Goal: Transaction & Acquisition: Obtain resource

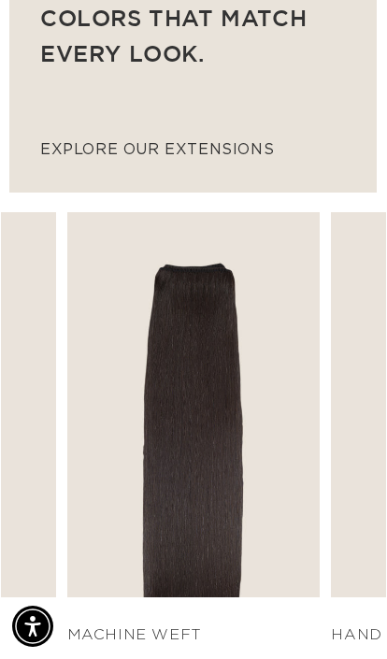
click at [246, 564] on link "SHOP NOW" at bounding box center [194, 561] width 231 height 36
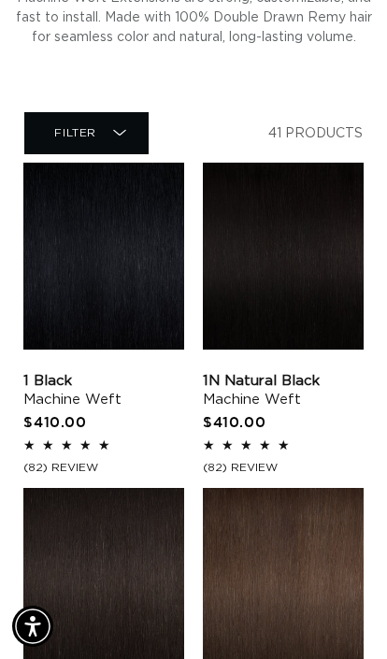
scroll to position [0, 284]
click at [251, 409] on link "1N Natural Black Machine Weft" at bounding box center [283, 390] width 161 height 37
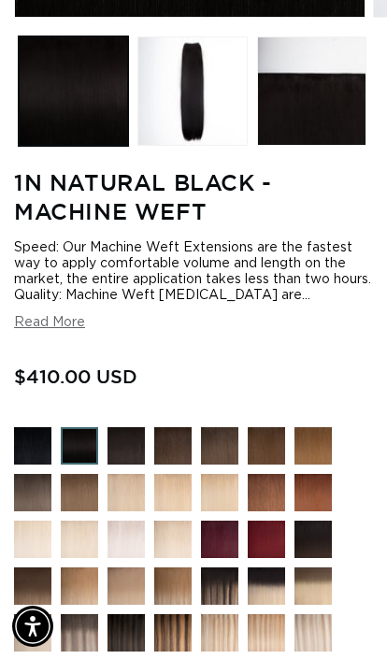
scroll to position [487, 0]
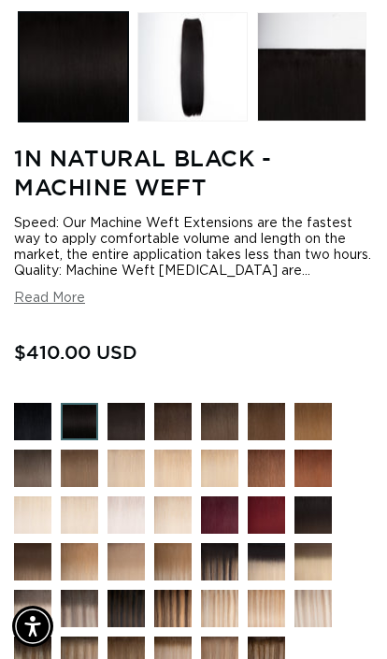
click at [47, 307] on button "Read More" at bounding box center [49, 299] width 71 height 16
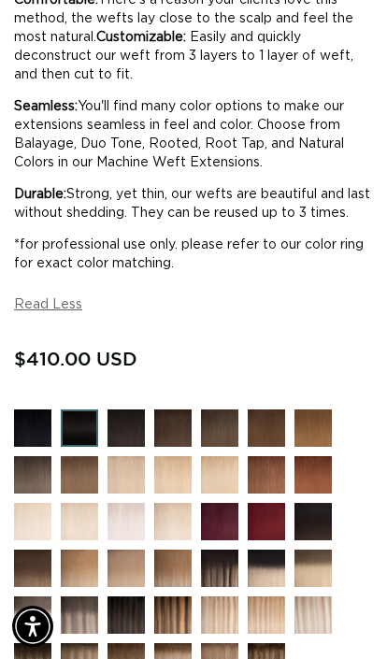
scroll to position [0, 0]
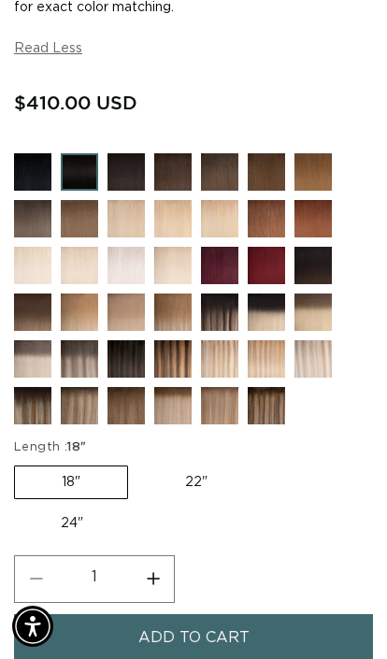
click at [90, 406] on img at bounding box center [93, 372] width 65 height 65
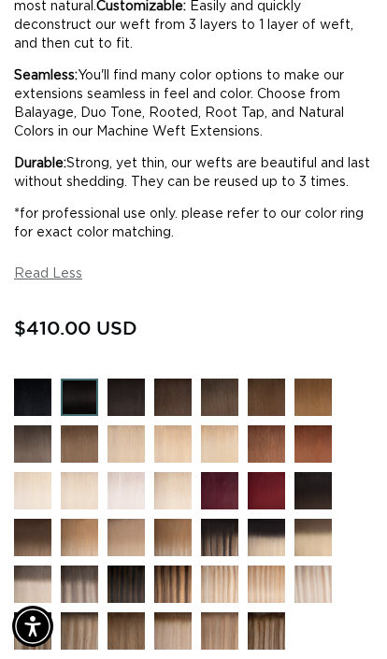
scroll to position [0, 677]
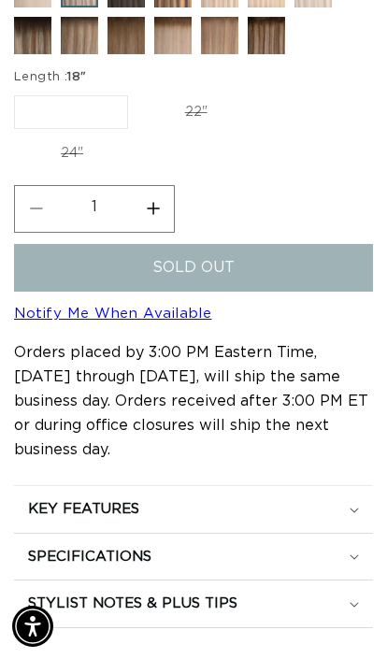
scroll to position [0, 677]
click at [187, 128] on label "22" Variant sold out or unavailable" at bounding box center [196, 112] width 116 height 32
click at [138, 93] on input "22" Variant sold out or unavailable" at bounding box center [137, 92] width 1 height 1
radio input "true"
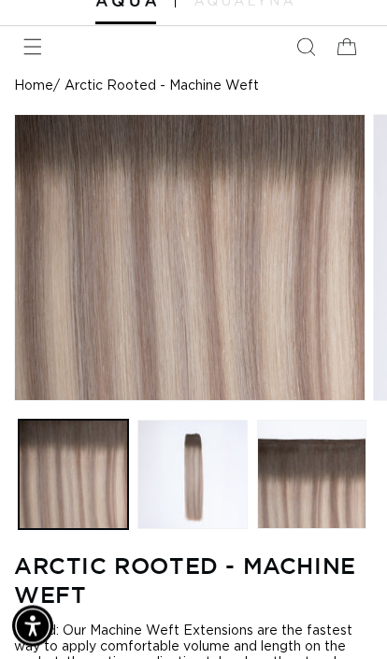
scroll to position [72, 0]
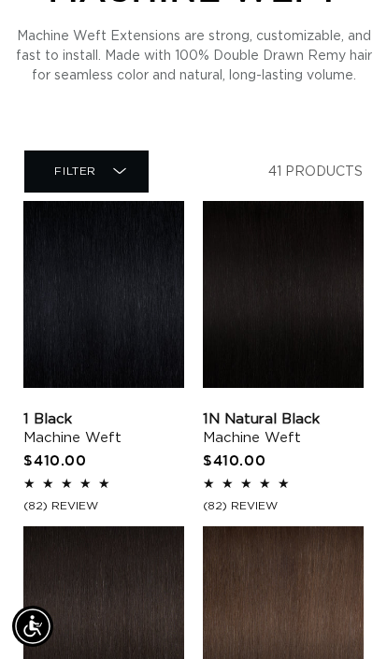
scroll to position [0, 568]
click at [140, 410] on link "1 Black Machine Weft" at bounding box center [103, 428] width 161 height 37
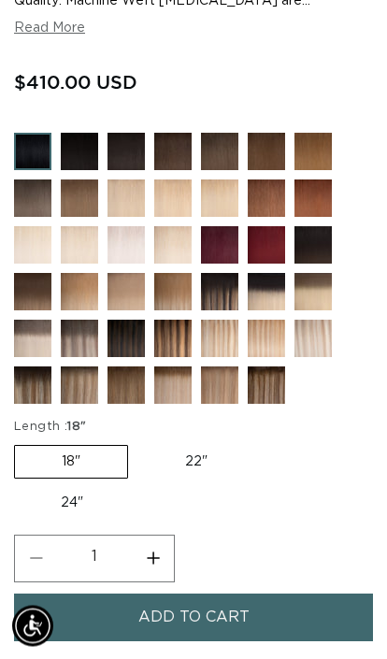
scroll to position [729, 0]
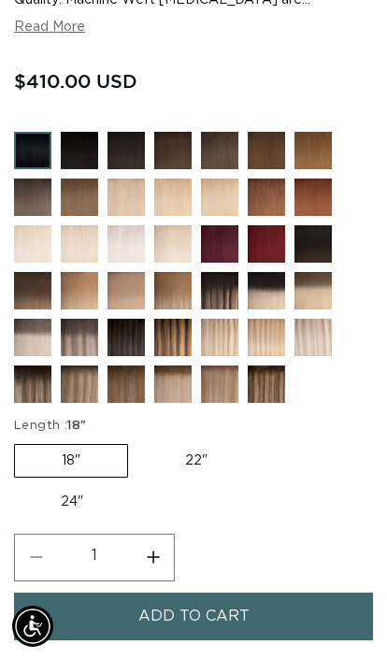
click at [84, 384] on img at bounding box center [93, 351] width 65 height 65
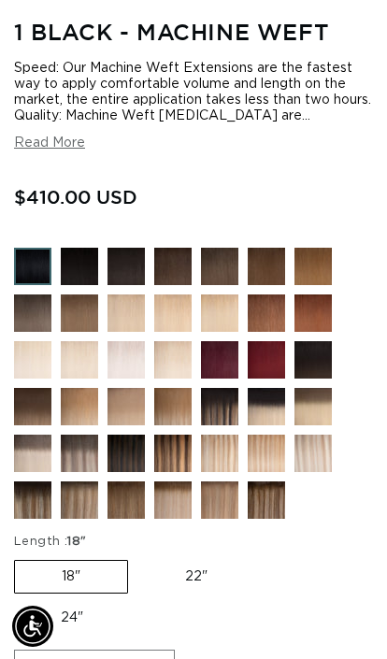
scroll to position [660, 0]
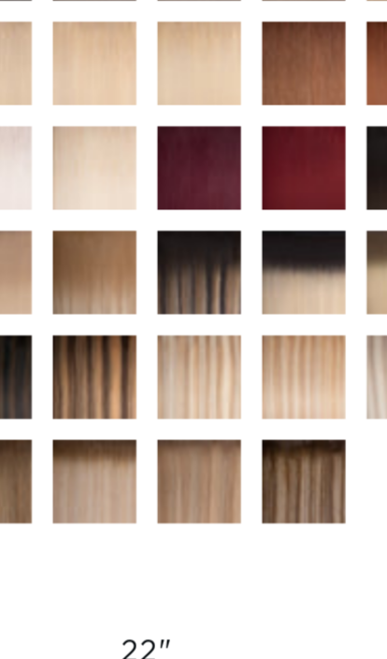
click at [201, 341] on img at bounding box center [233, 373] width 65 height 65
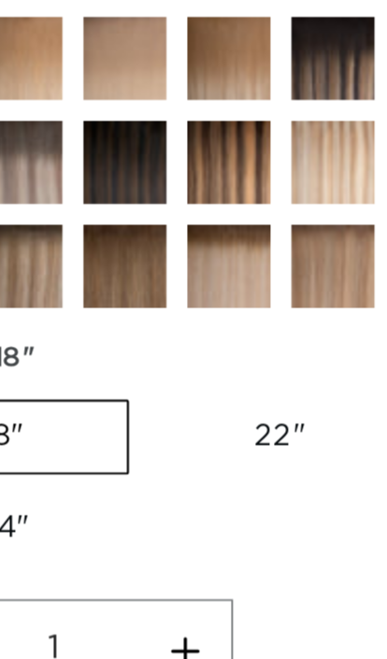
scroll to position [0, 338]
click at [108, 378] on img at bounding box center [140, 410] width 65 height 65
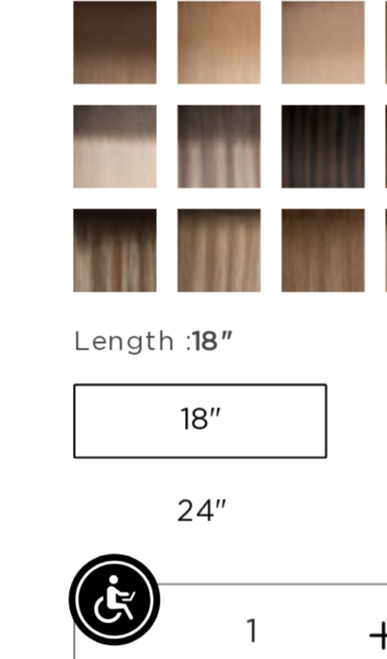
scroll to position [0, 0]
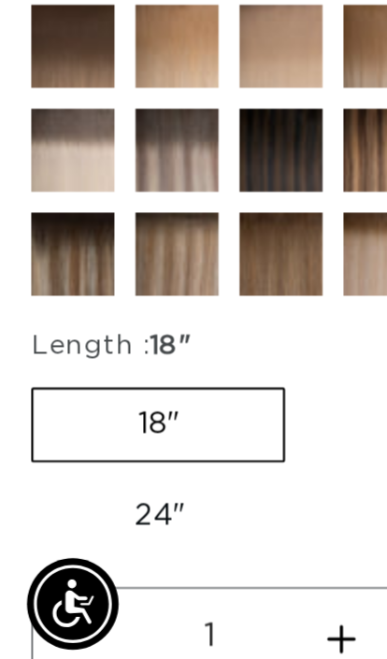
click at [35, 451] on img at bounding box center [46, 483] width 65 height 65
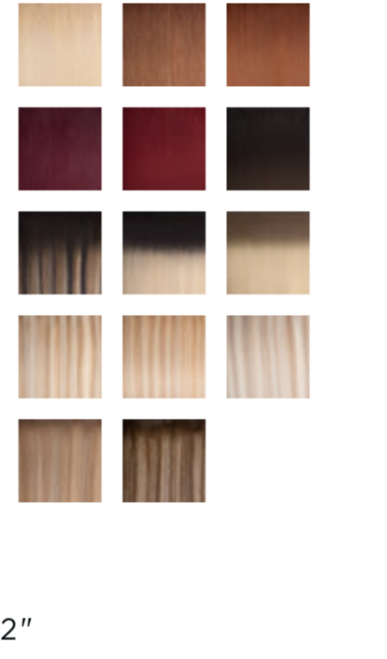
click at [248, 366] on img at bounding box center [280, 398] width 65 height 65
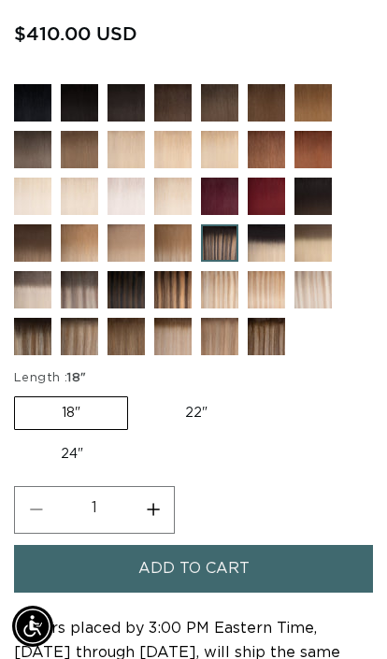
scroll to position [0, 677]
click at [199, 429] on label "22" Variant sold out or unavailable" at bounding box center [196, 413] width 116 height 32
click at [138, 394] on input "22" Variant sold out or unavailable" at bounding box center [137, 393] width 1 height 1
radio input "true"
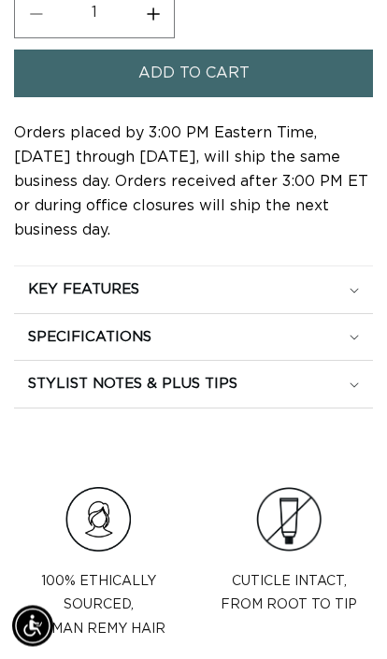
scroll to position [1301, 0]
click at [306, 299] on div "KEY FEATURES" at bounding box center [193, 289] width 331 height 19
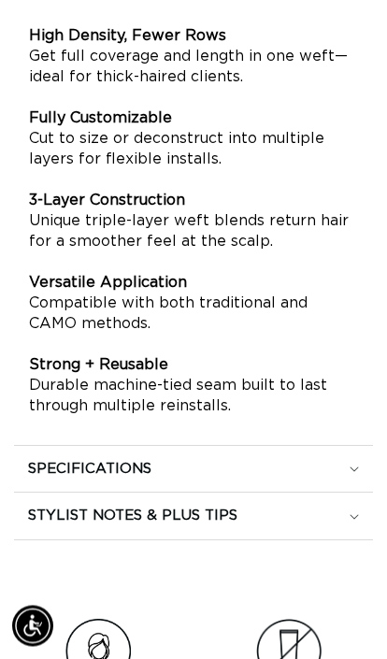
scroll to position [0, 0]
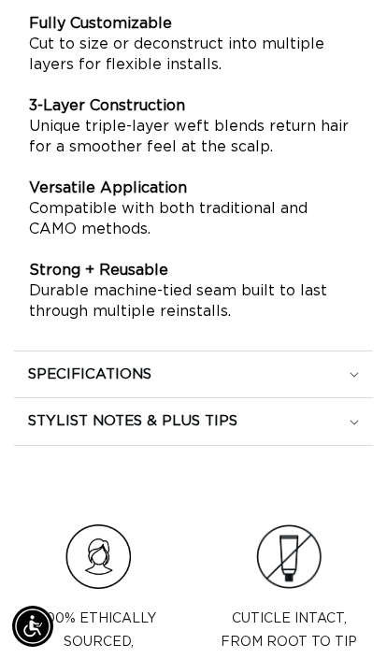
click at [75, 391] on summary "SPECIFICATIONS" at bounding box center [193, 375] width 359 height 47
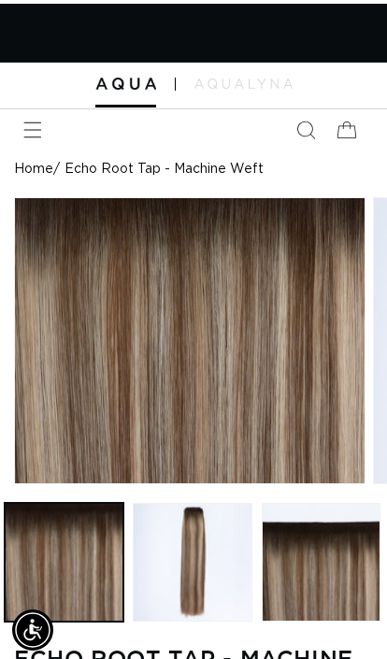
scroll to position [0, 338]
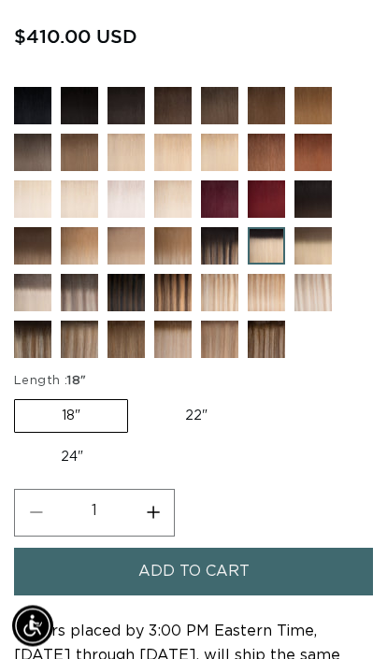
scroll to position [0, 677]
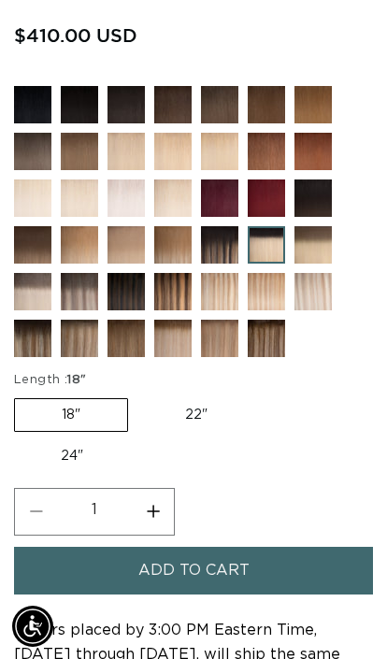
click at [194, 431] on label "22" Variant sold out or unavailable" at bounding box center [196, 415] width 116 height 32
click at [138, 395] on input "22" Variant sold out or unavailable" at bounding box center [137, 395] width 1 height 1
radio input "true"
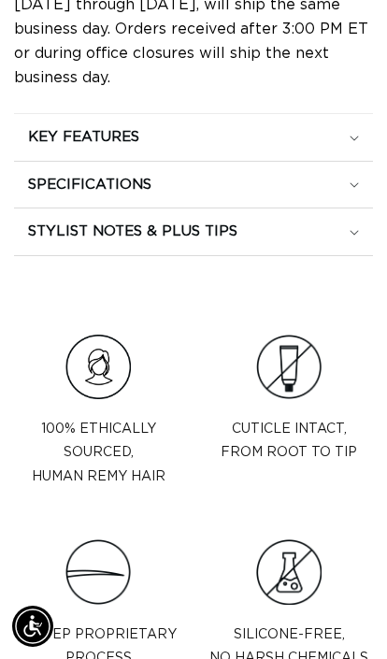
scroll to position [1439, 0]
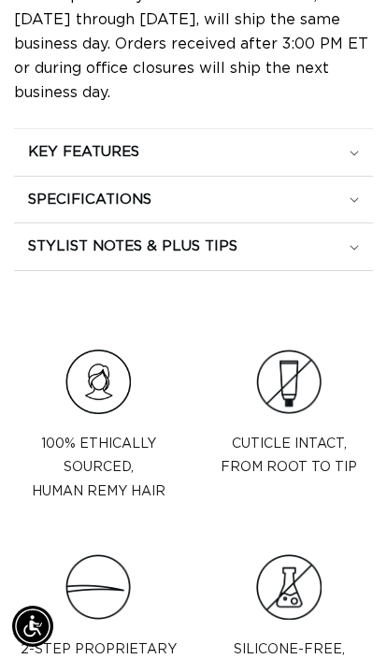
click at [112, 256] on h2 "STYLIST NOTES & PLUS TIPS" at bounding box center [132, 246] width 209 height 19
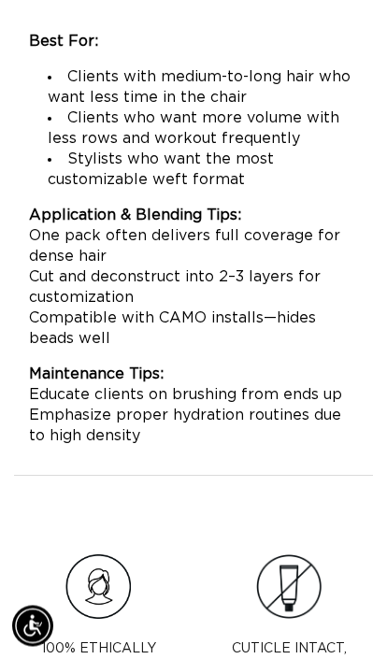
scroll to position [0, 0]
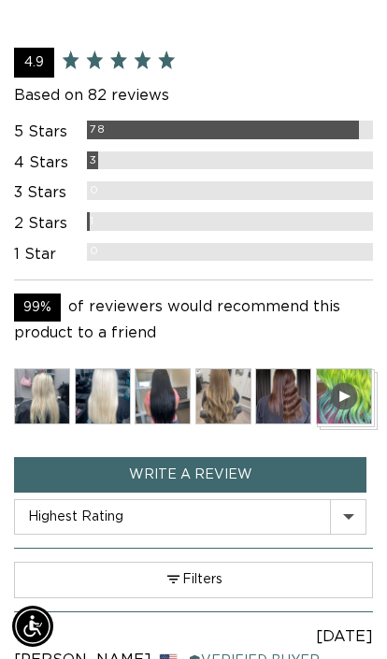
click at [64, 424] on img at bounding box center [42, 396] width 56 height 56
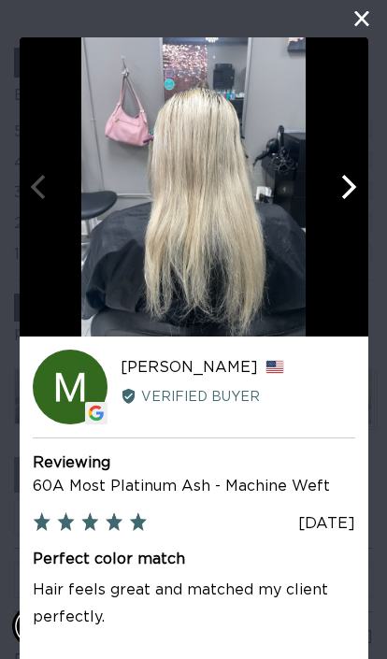
click at [346, 194] on icon "Next" at bounding box center [349, 187] width 15 height 24
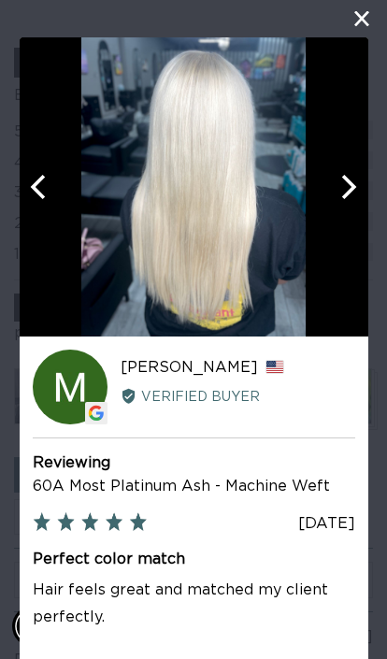
click at [346, 188] on icon "Next" at bounding box center [347, 187] width 24 height 24
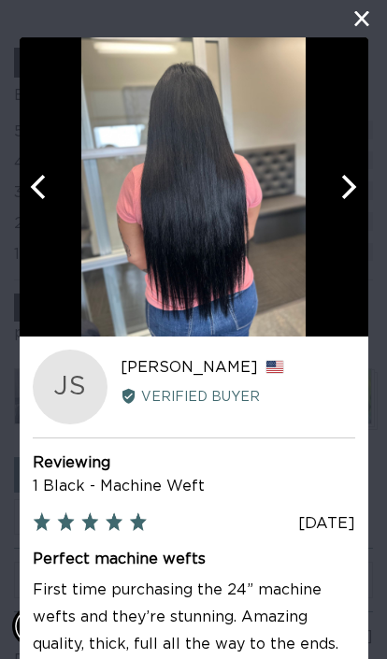
click at [342, 189] on icon "Next" at bounding box center [347, 187] width 24 height 24
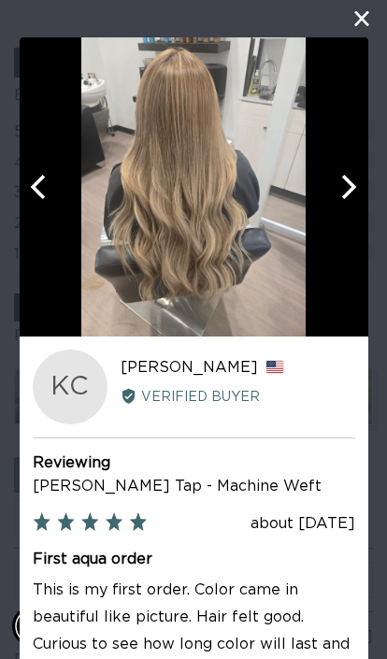
click at [347, 184] on icon "Next" at bounding box center [347, 187] width 24 height 24
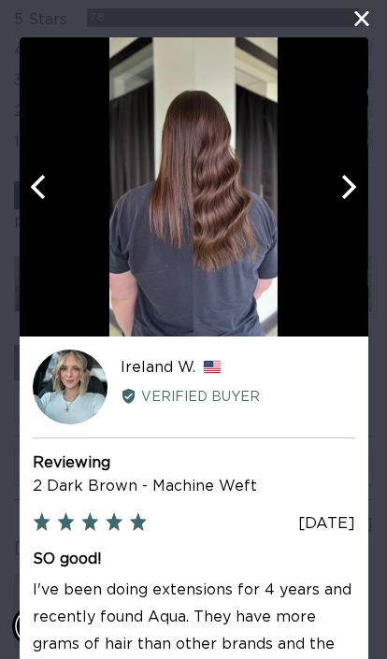
click at [354, 178] on icon "Next" at bounding box center [347, 187] width 24 height 24
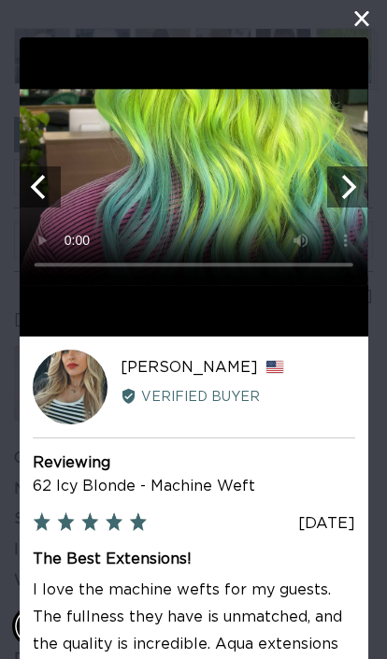
click at [346, 180] on icon "Next" at bounding box center [349, 187] width 15 height 24
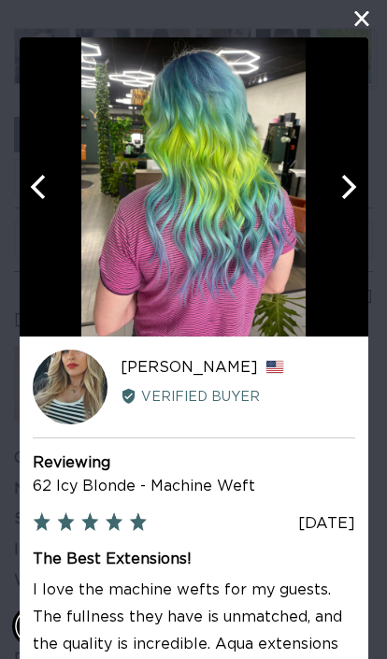
click at [353, 187] on icon "Next" at bounding box center [349, 187] width 15 height 24
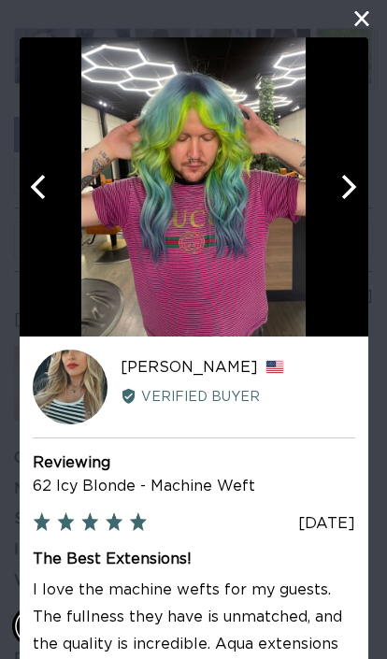
click at [352, 189] on icon "Next" at bounding box center [349, 187] width 15 height 24
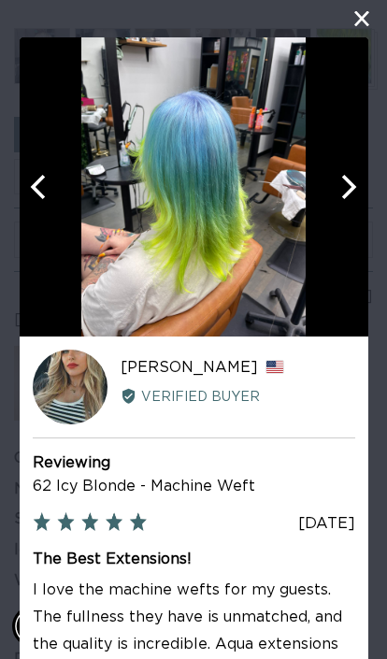
click at [355, 188] on icon "Next" at bounding box center [349, 187] width 15 height 24
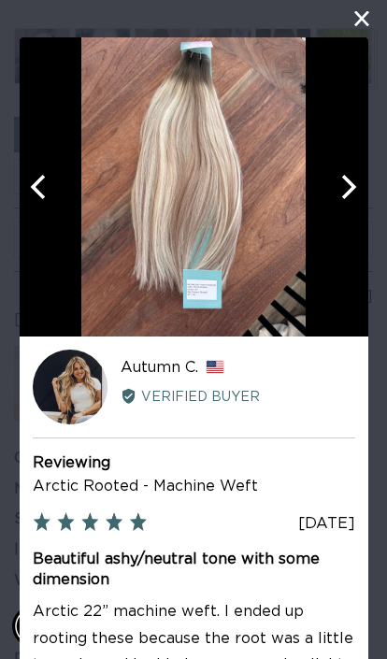
click at [237, 168] on img at bounding box center [193, 186] width 224 height 299
click at [349, 187] on icon "Next" at bounding box center [347, 187] width 24 height 24
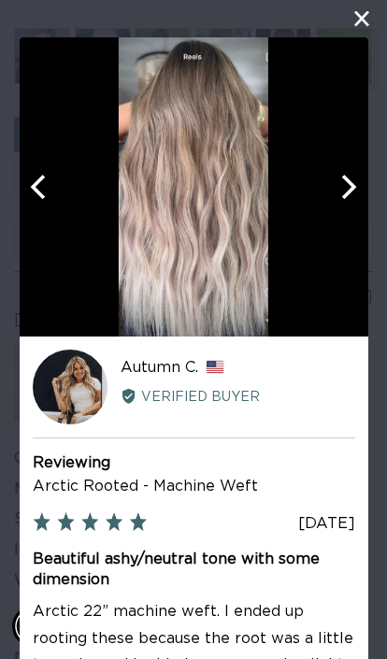
click at [341, 181] on icon "Next" at bounding box center [347, 187] width 24 height 24
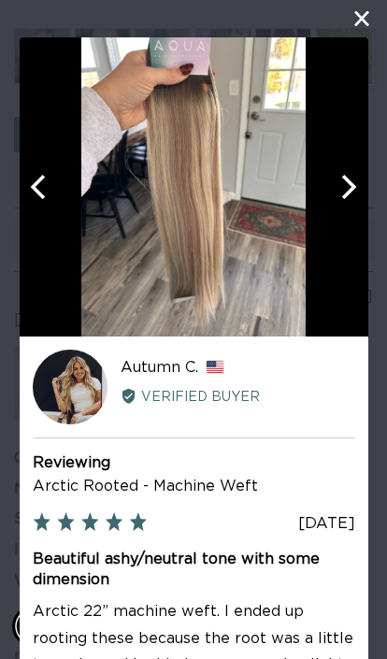
click at [348, 184] on icon "Next" at bounding box center [347, 187] width 24 height 24
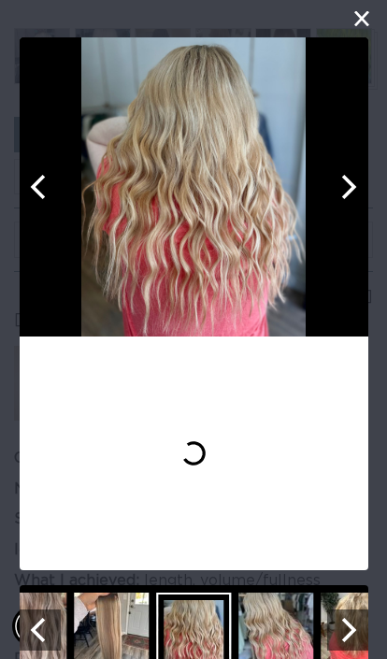
click at [339, 181] on icon "Next" at bounding box center [347, 187] width 24 height 24
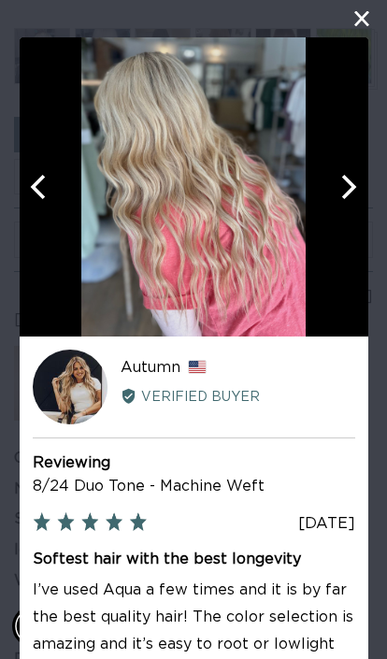
click at [338, 190] on icon "Next" at bounding box center [347, 187] width 24 height 24
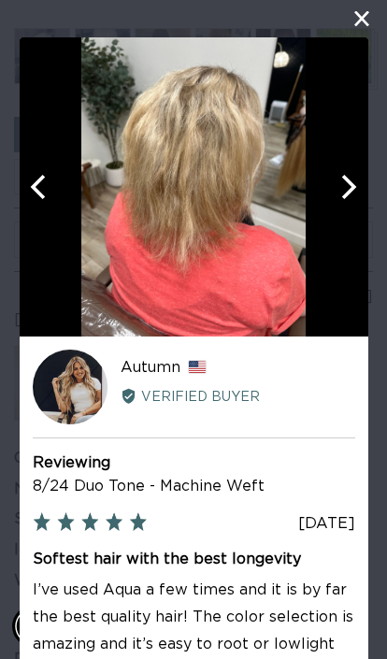
click at [344, 186] on icon "Next" at bounding box center [347, 187] width 24 height 24
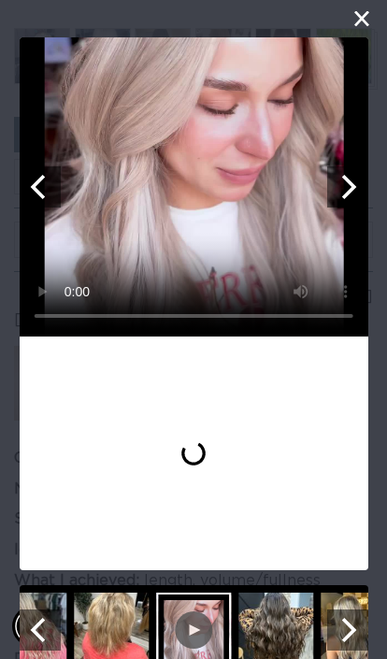
click at [349, 203] on button "Next" at bounding box center [346, 186] width 41 height 41
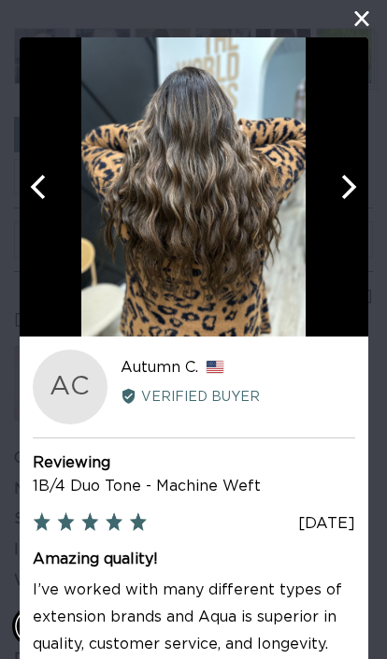
click at [371, 19] on button "close this modal window" at bounding box center [361, 18] width 22 height 22
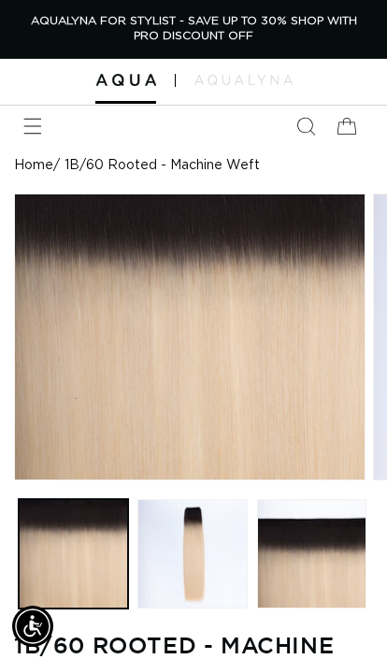
click at [309, 126] on icon "Search" at bounding box center [305, 126] width 19 height 19
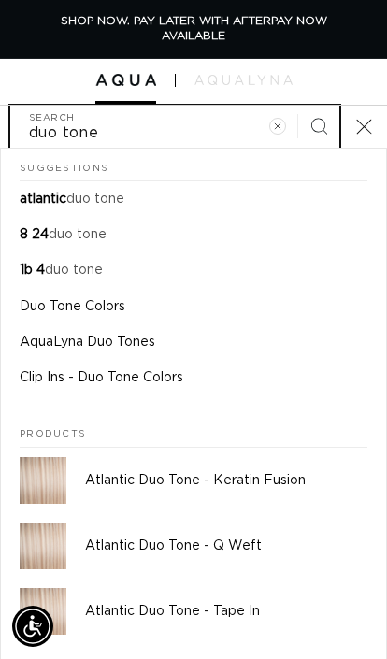
type input "duo tone"
click at [99, 264] on mark "duo tone" at bounding box center [74, 270] width 58 height 13
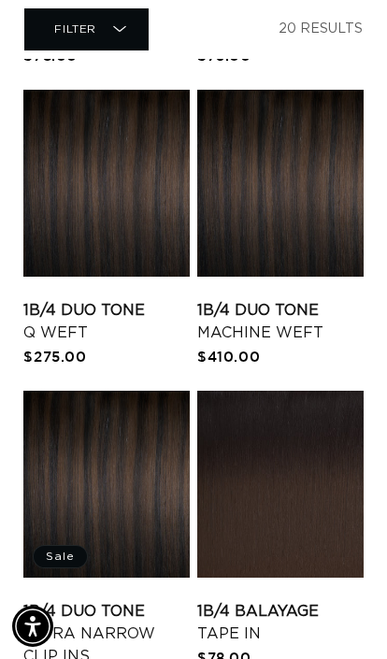
scroll to position [0, 568]
click at [309, 299] on link "1B/4 Duo Tone Machine Weft" at bounding box center [280, 321] width 166 height 45
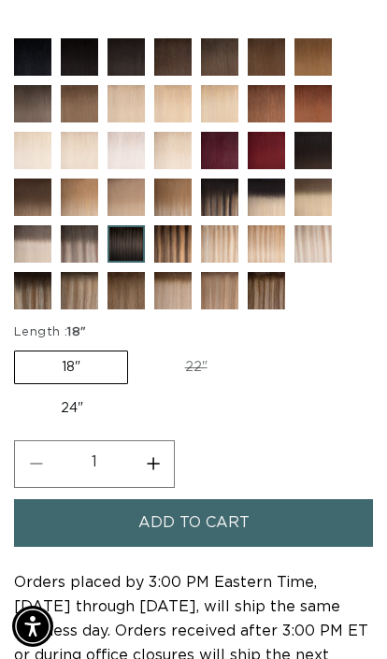
scroll to position [0, 338]
click at [81, 291] on img at bounding box center [93, 257] width 65 height 65
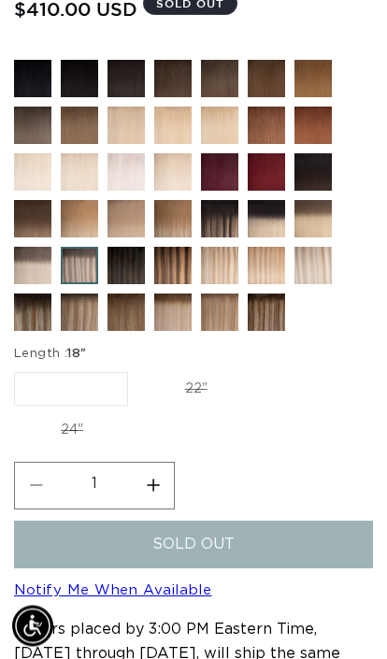
scroll to position [830, 0]
click at [84, 360] on span "18"" at bounding box center [76, 354] width 19 height 12
click at [82, 364] on legend "Length : 18"" at bounding box center [51, 354] width 74 height 19
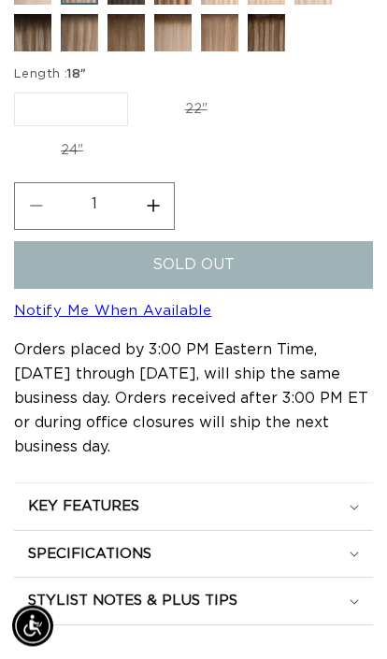
scroll to position [1110, 0]
click at [211, 318] on link "Notify Me When Available" at bounding box center [112, 311] width 197 height 14
click at [194, 125] on label "22" Variant sold out or unavailable" at bounding box center [196, 109] width 116 height 32
click at [138, 90] on input "22" Variant sold out or unavailable" at bounding box center [137, 89] width 1 height 1
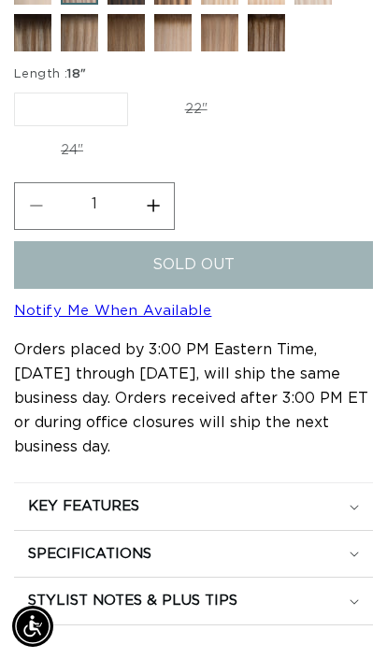
radio input "true"
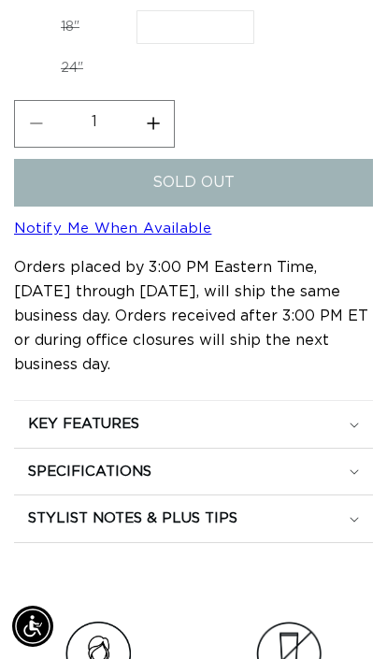
scroll to position [1193, 0]
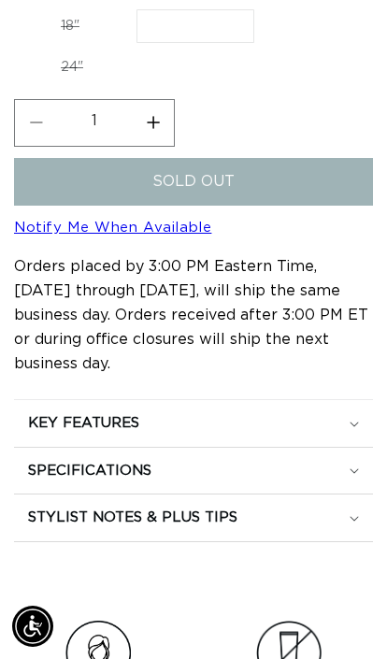
click at [211, 235] on link "Notify Me When Available" at bounding box center [112, 228] width 197 height 14
select select "42408988410084"
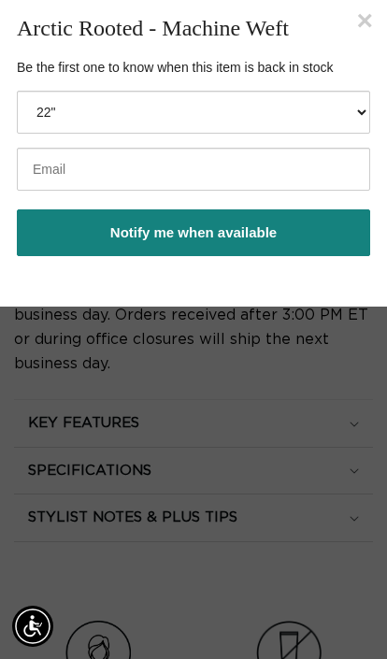
scroll to position [0, 0]
click at [286, 185] on input "email" at bounding box center [193, 169] width 353 height 43
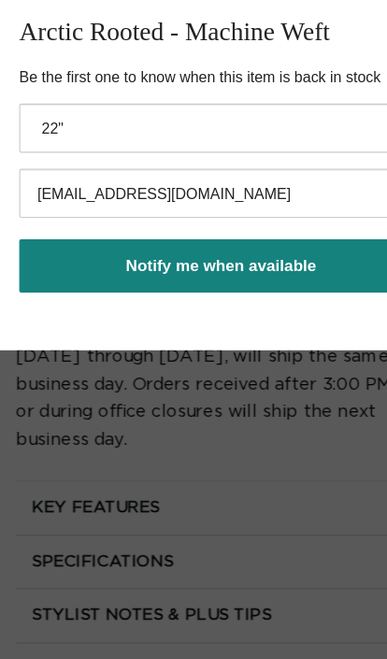
type input "maryhagersttom@hotmail.com"
click at [294, 226] on button "Notify me when available" at bounding box center [193, 232] width 353 height 47
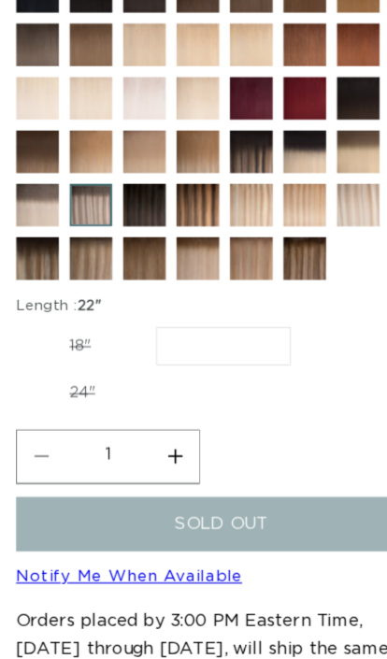
click at [276, 179] on img at bounding box center [280, 146] width 65 height 65
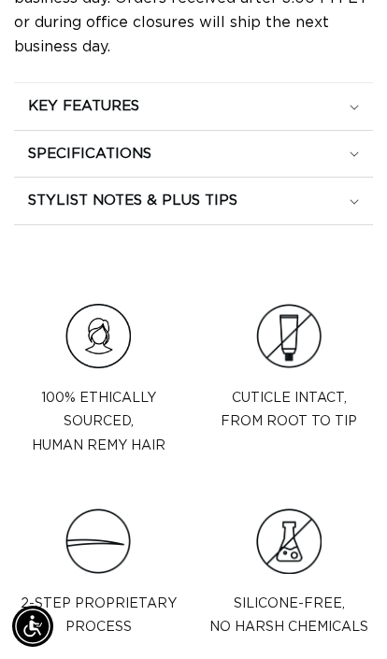
scroll to position [1469, 0]
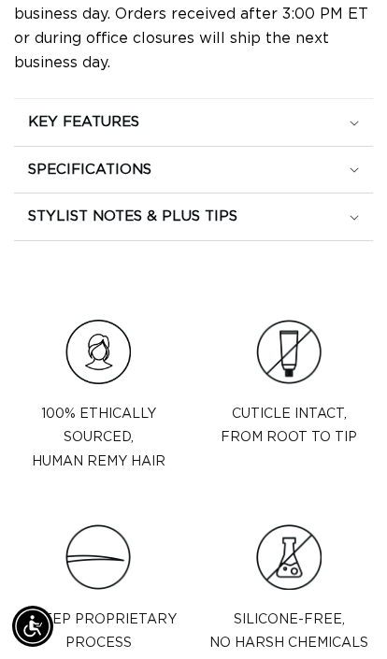
click at [291, 226] on div "STYLIST NOTES & PLUS TIPS" at bounding box center [193, 217] width 331 height 19
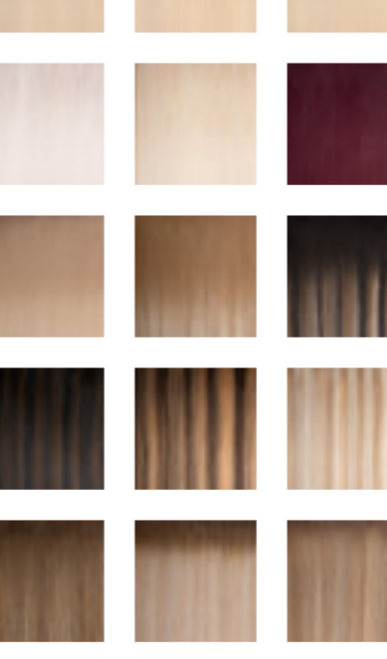
scroll to position [0, 677]
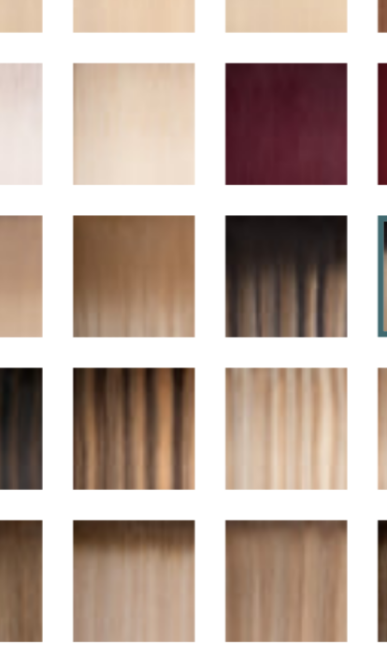
click at [201, 379] on img at bounding box center [233, 411] width 65 height 65
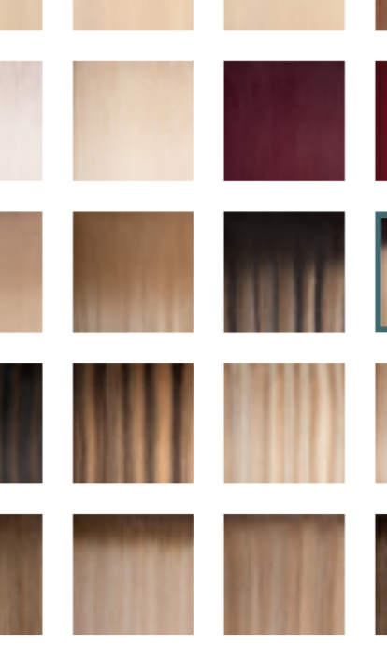
scroll to position [0, 0]
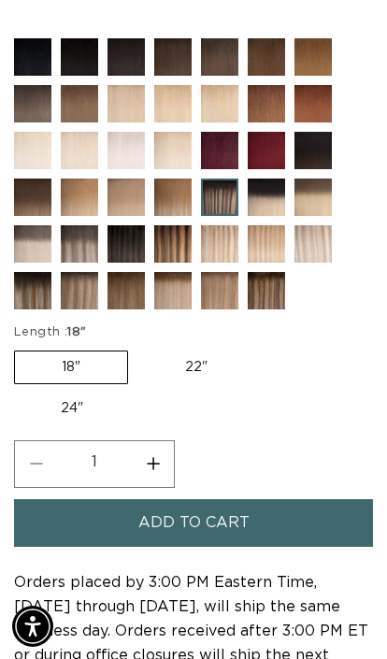
scroll to position [858, 0]
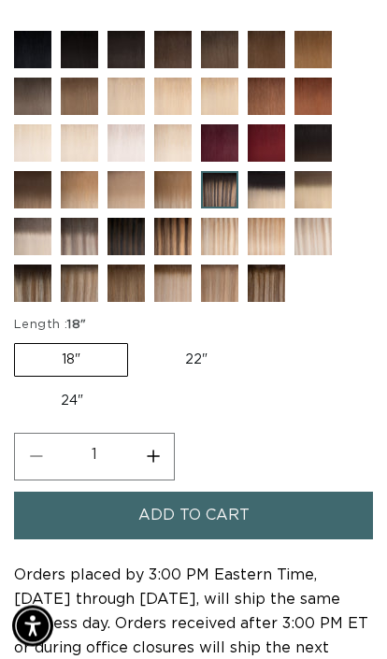
click at [186, 377] on label "22" Variant sold out or unavailable" at bounding box center [196, 361] width 116 height 32
click at [138, 341] on input "22" Variant sold out or unavailable" at bounding box center [137, 340] width 1 height 1
radio input "true"
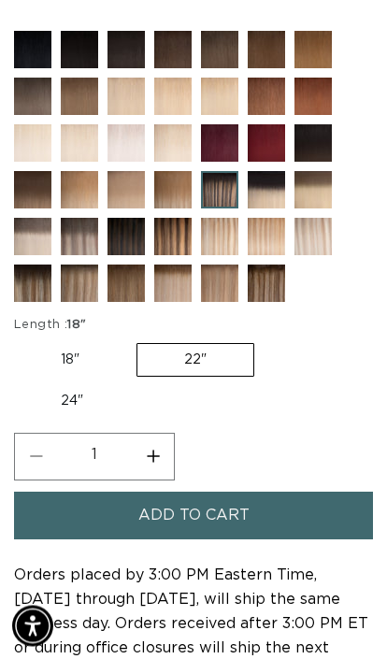
scroll to position [859, 0]
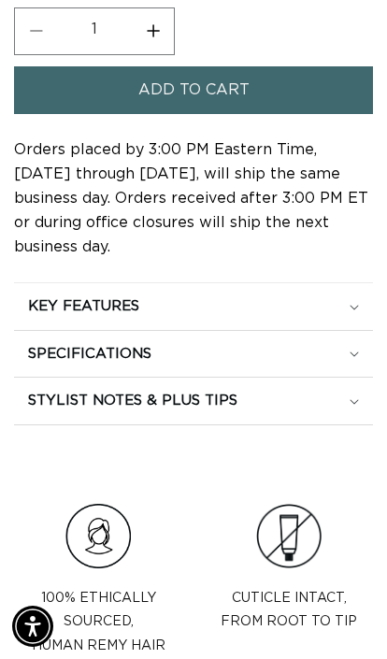
click at [82, 330] on summary "KEY FEATURES" at bounding box center [193, 306] width 359 height 47
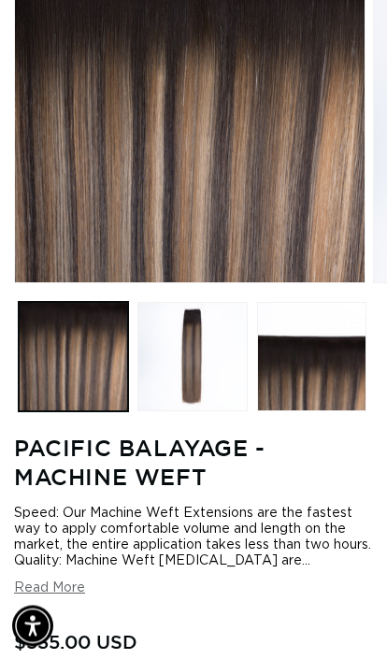
scroll to position [119, 0]
